Goal: Task Accomplishment & Management: Use online tool/utility

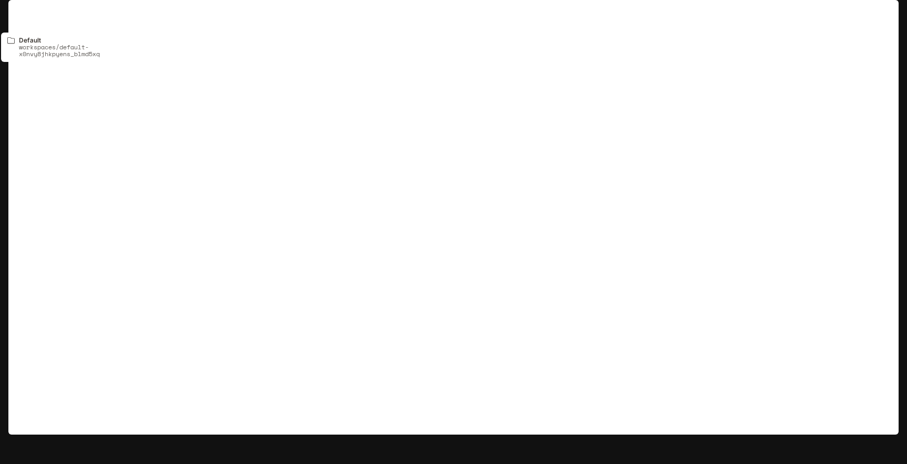
click at [73, 17] on icon "All workspaces" at bounding box center [76, 14] width 7 height 7
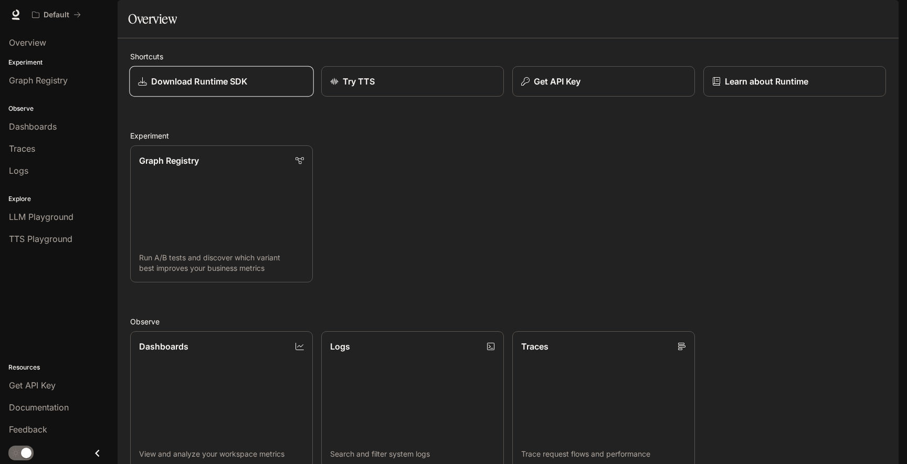
click at [248, 88] on div "Download Runtime SDK" at bounding box center [221, 81] width 166 height 13
click at [52, 391] on span "Get API Key" at bounding box center [32, 385] width 47 height 13
click at [68, 382] on div "Get API Key" at bounding box center [59, 385] width 100 height 13
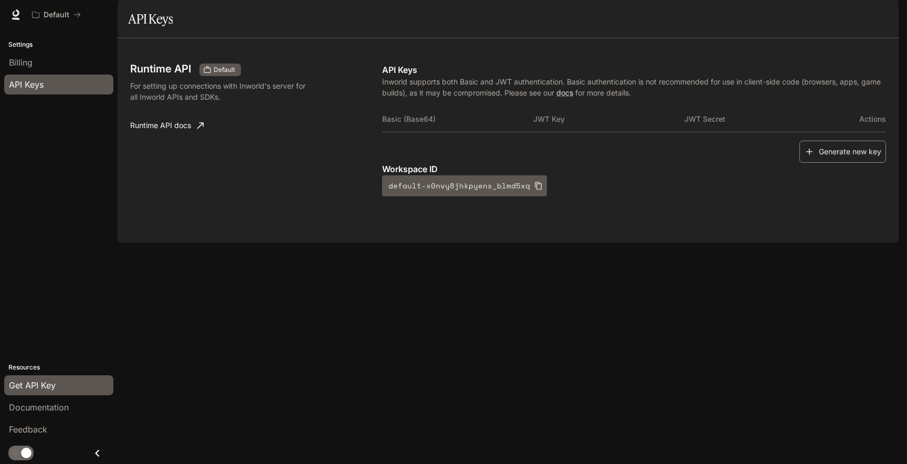
click at [857, 163] on button "Generate new key" at bounding box center [843, 152] width 87 height 23
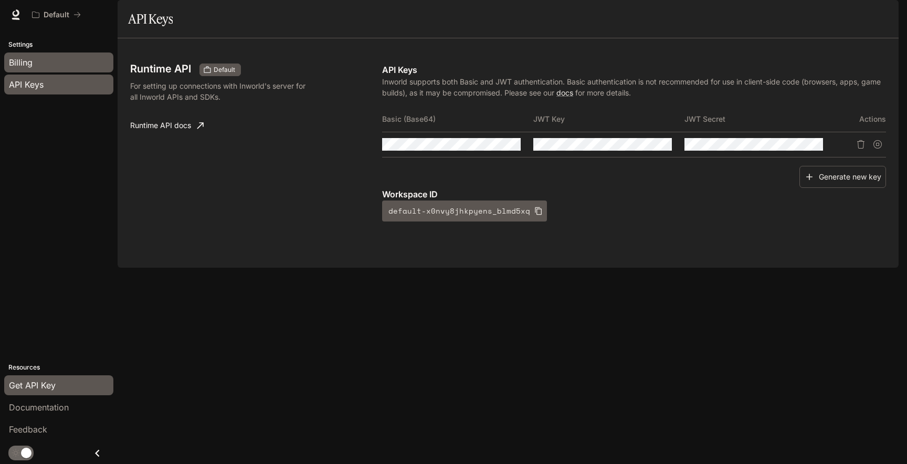
click at [56, 66] on div "Billing" at bounding box center [59, 62] width 100 height 13
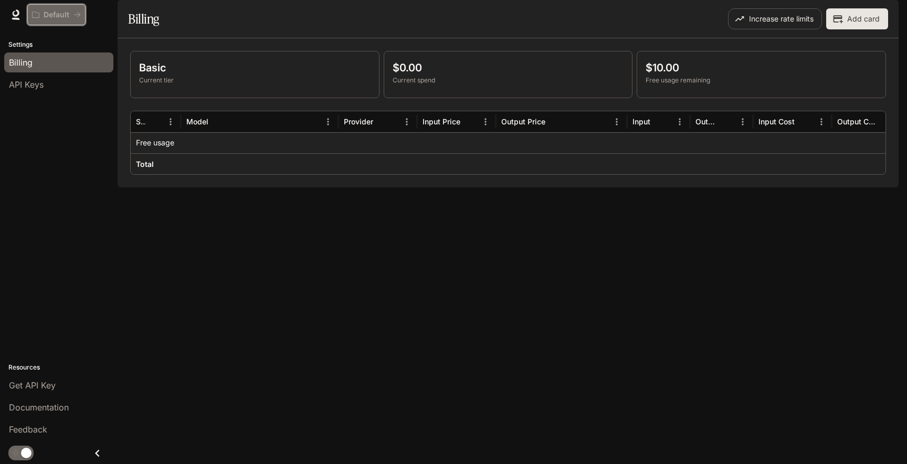
click at [55, 13] on p "Default" at bounding box center [57, 14] width 26 height 9
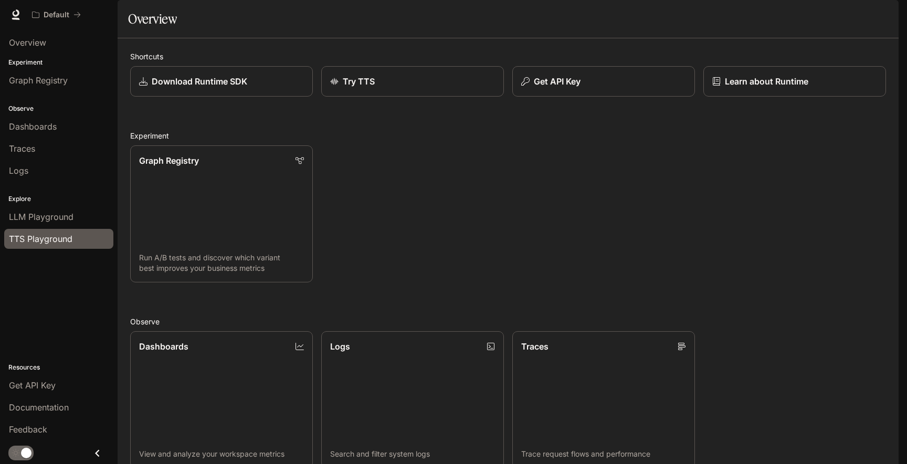
click at [60, 243] on span "TTS Playground" at bounding box center [41, 239] width 64 height 13
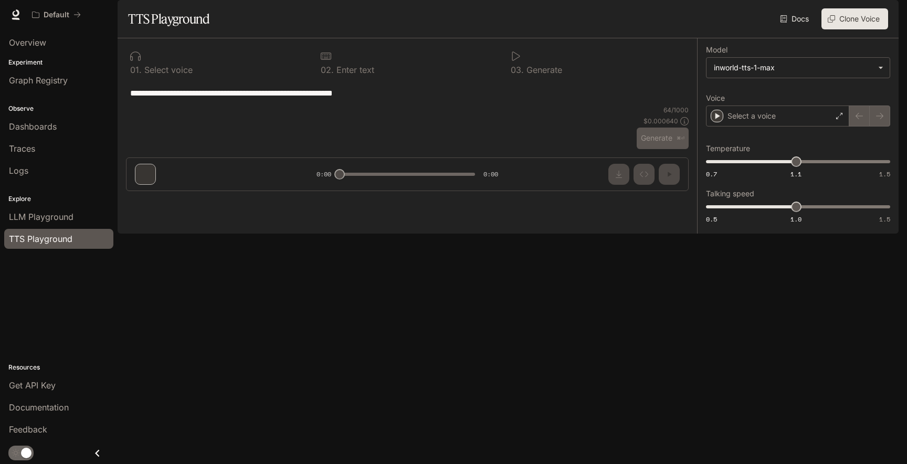
type textarea "**********"
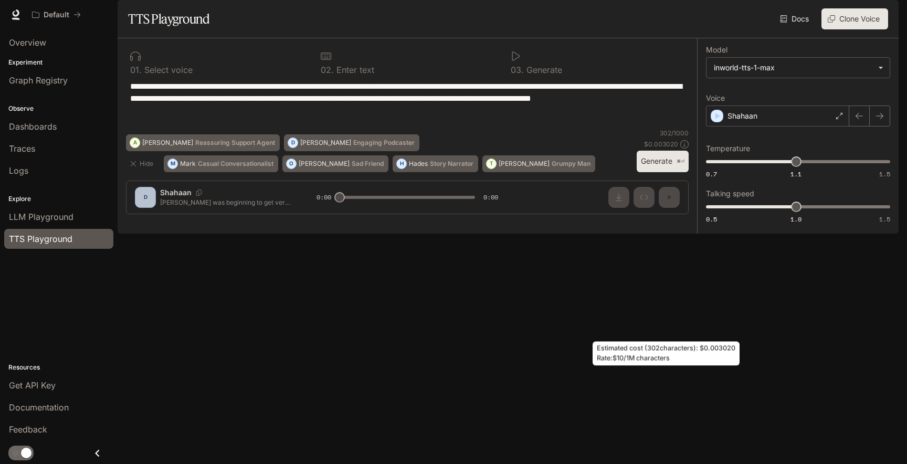
click at [686, 149] on icon at bounding box center [684, 144] width 8 height 8
click at [665, 149] on p "$ 0.003020" at bounding box center [661, 144] width 34 height 9
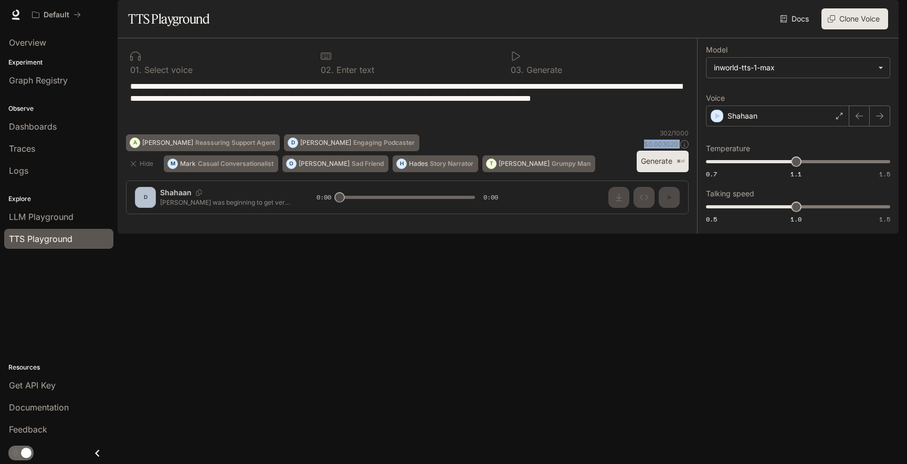
click at [848, 17] on span "Documentation" at bounding box center [835, 14] width 52 height 13
